Goal: Task Accomplishment & Management: Manage account settings

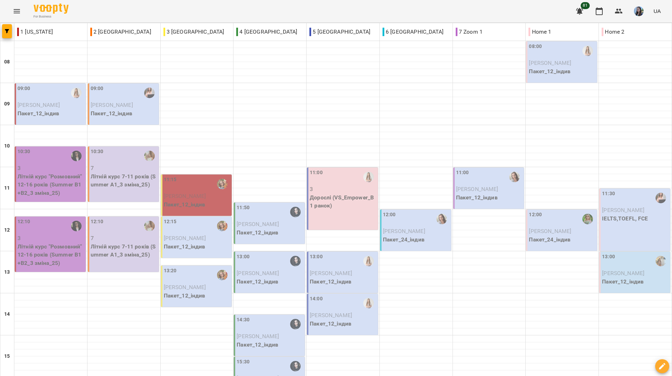
click at [574, 73] on p "Пакет_12_індив" at bounding box center [562, 71] width 67 height 8
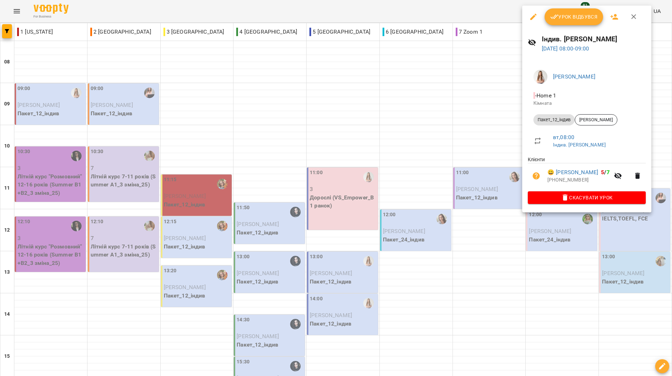
click at [480, 48] on div at bounding box center [336, 188] width 672 height 376
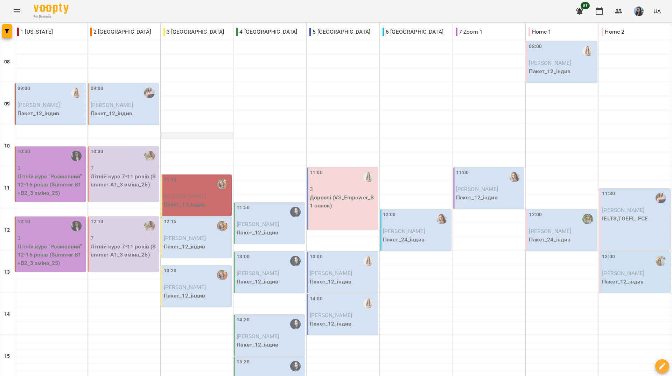
scroll to position [105, 0]
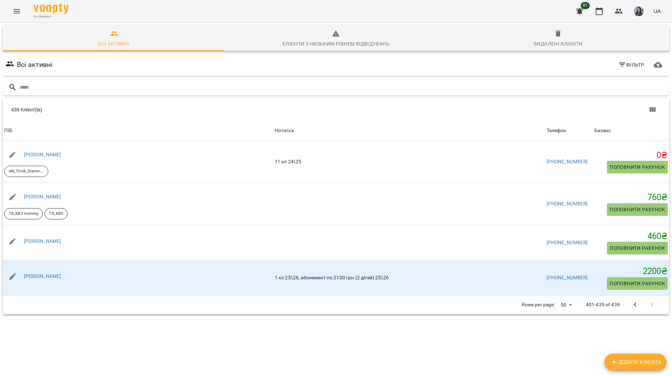
scroll to position [1162, 0]
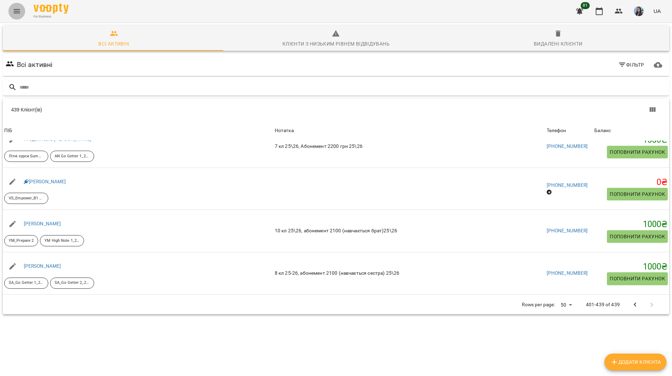
click at [17, 6] on button "Menu" at bounding box center [16, 11] width 17 height 17
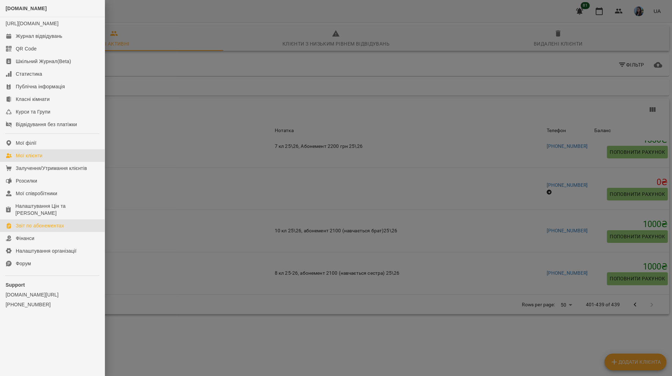
click at [58, 226] on div "Звіт по абонементах" at bounding box center [40, 225] width 48 height 7
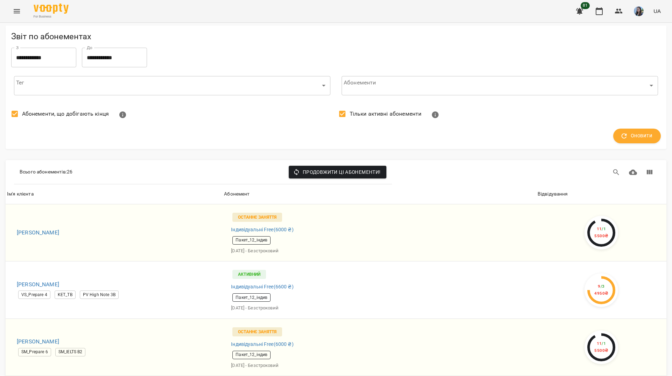
scroll to position [910, 0]
